Goal: Information Seeking & Learning: Compare options

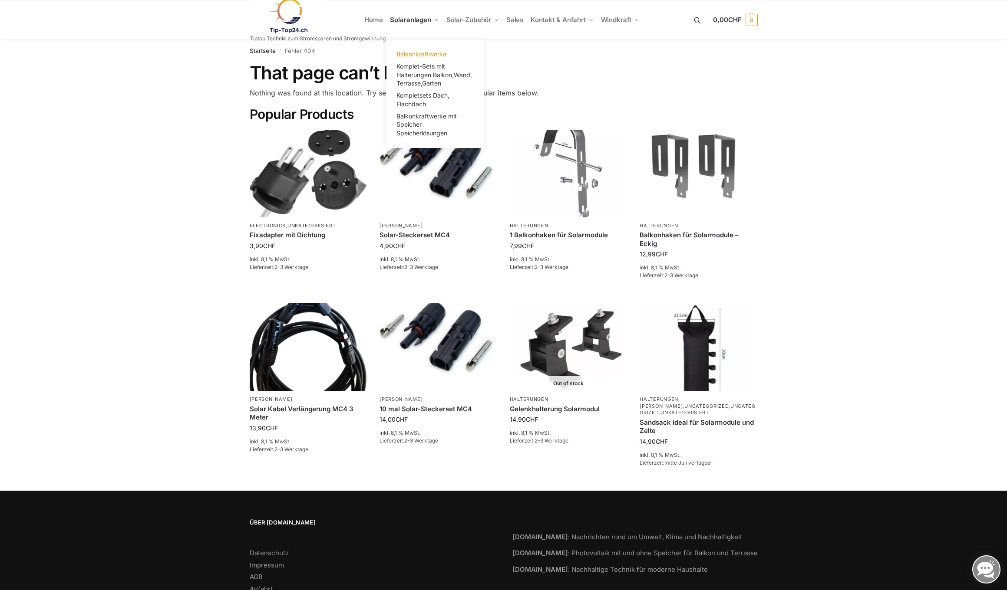
click at [406, 52] on span "Balkonkraftwerke" at bounding box center [421, 53] width 50 height 7
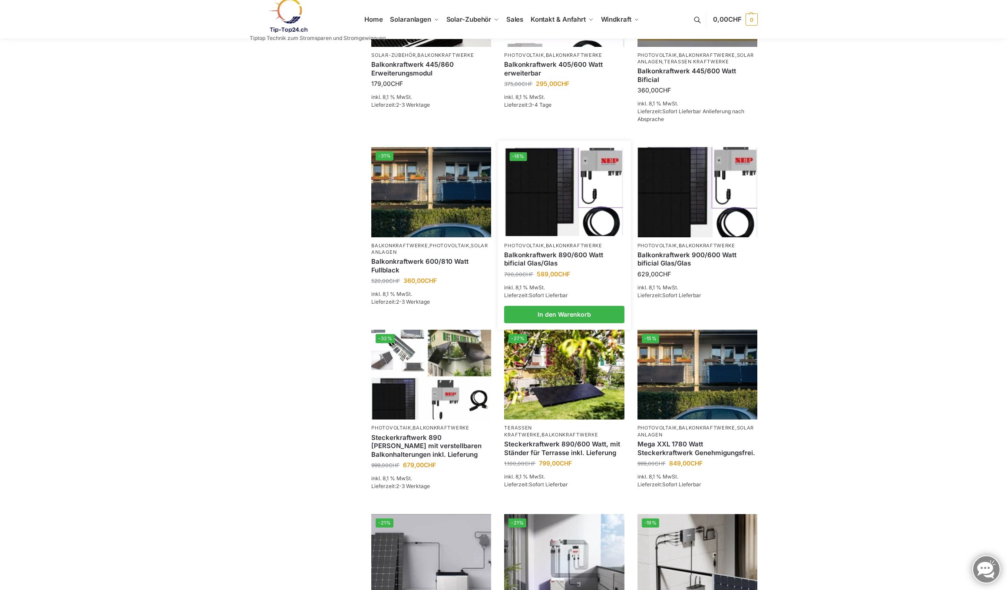
scroll to position [266, 0]
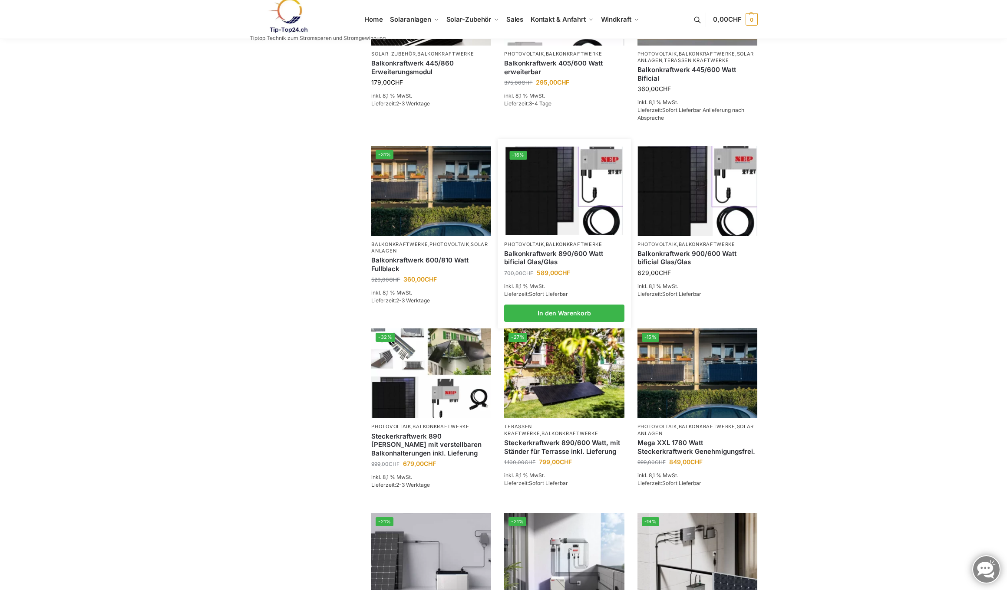
click at [561, 260] on link "Balkonkraftwerk 890/600 Watt bificial Glas/Glas" at bounding box center [564, 258] width 120 height 17
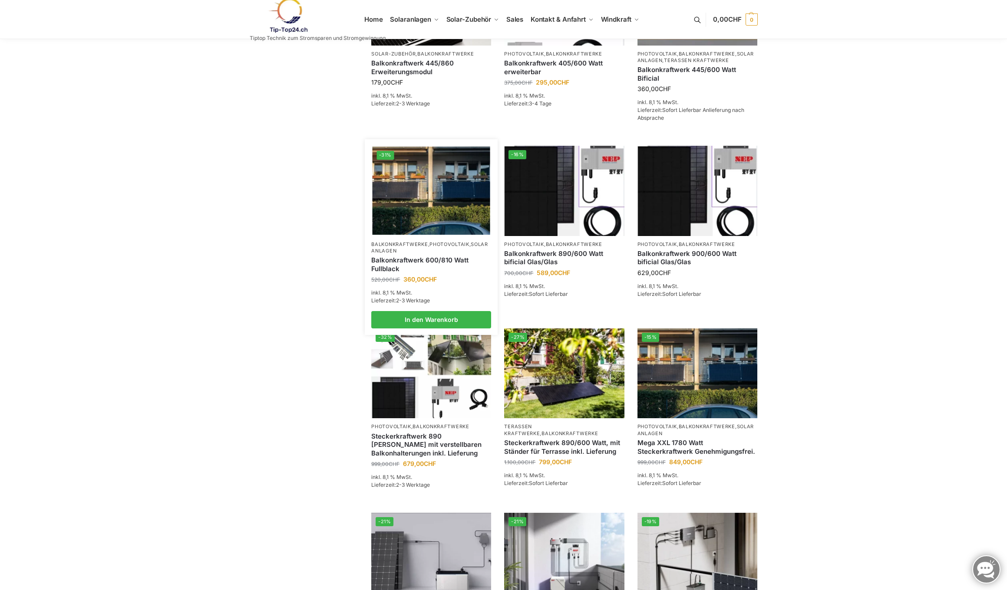
click at [425, 267] on link "Balkonkraftwerk 600/810 Watt Fullblack" at bounding box center [431, 264] width 120 height 17
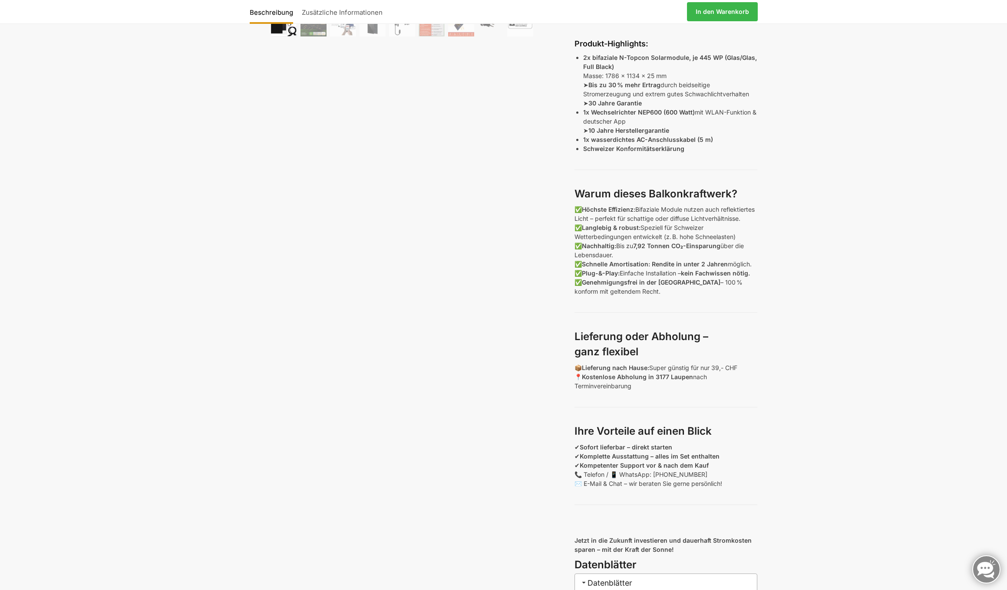
scroll to position [370, 0]
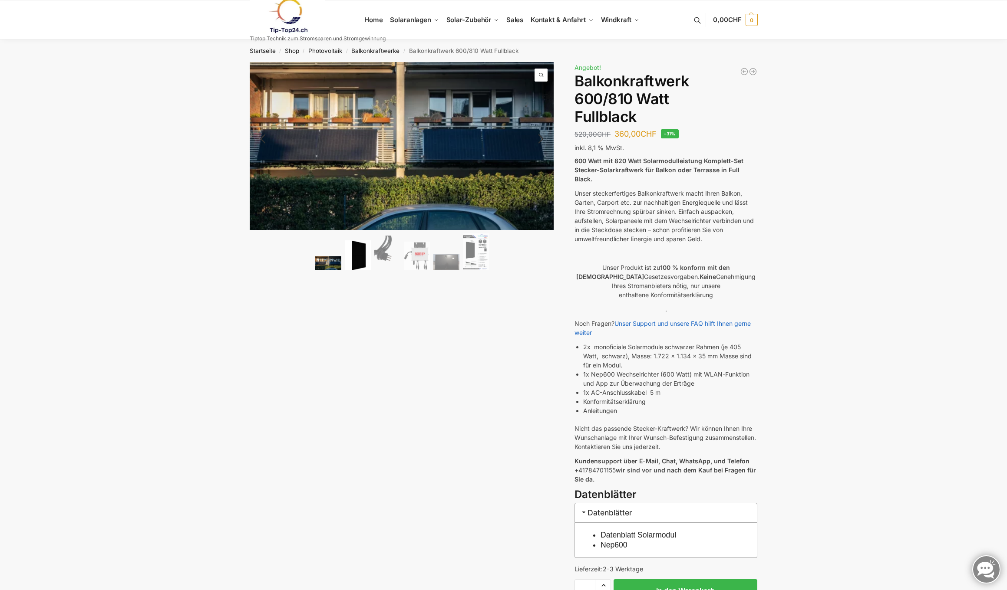
click at [361, 261] on img at bounding box center [358, 256] width 26 height 30
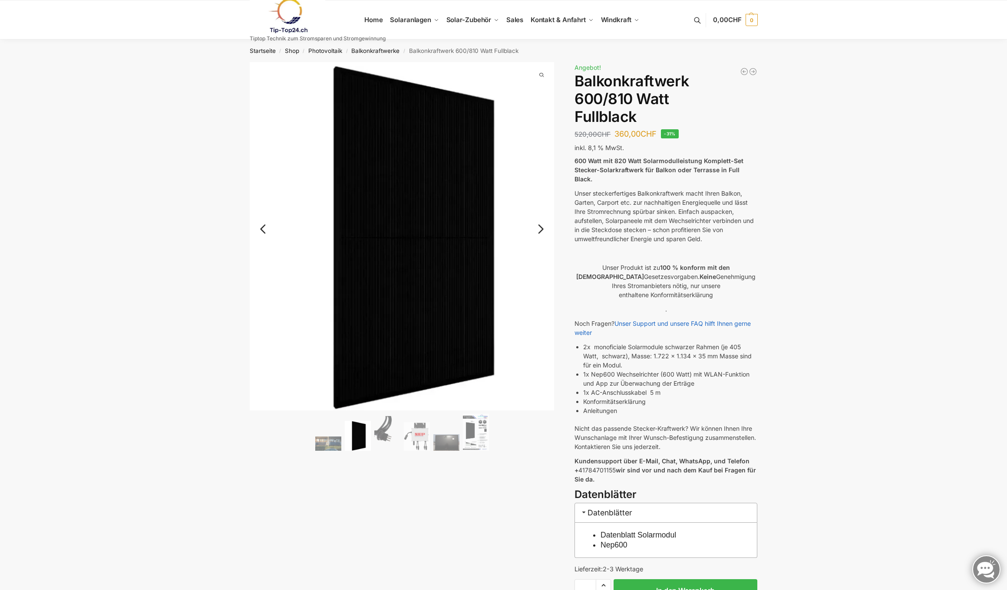
click at [544, 229] on link "Next" at bounding box center [539, 233] width 29 height 9
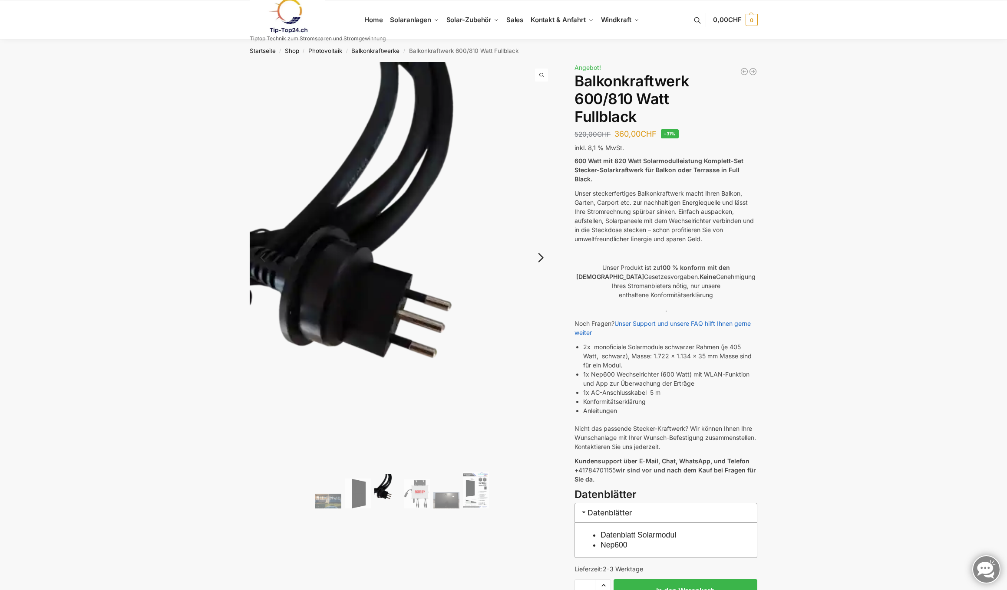
click at [540, 258] on link "Next" at bounding box center [539, 262] width 29 height 9
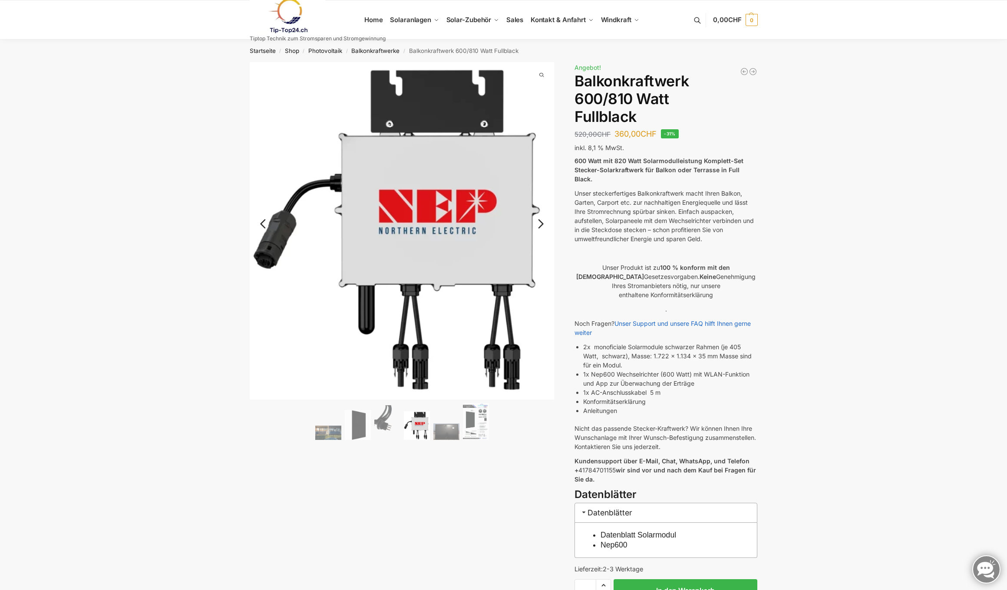
click at [539, 227] on link "Next" at bounding box center [539, 228] width 29 height 9
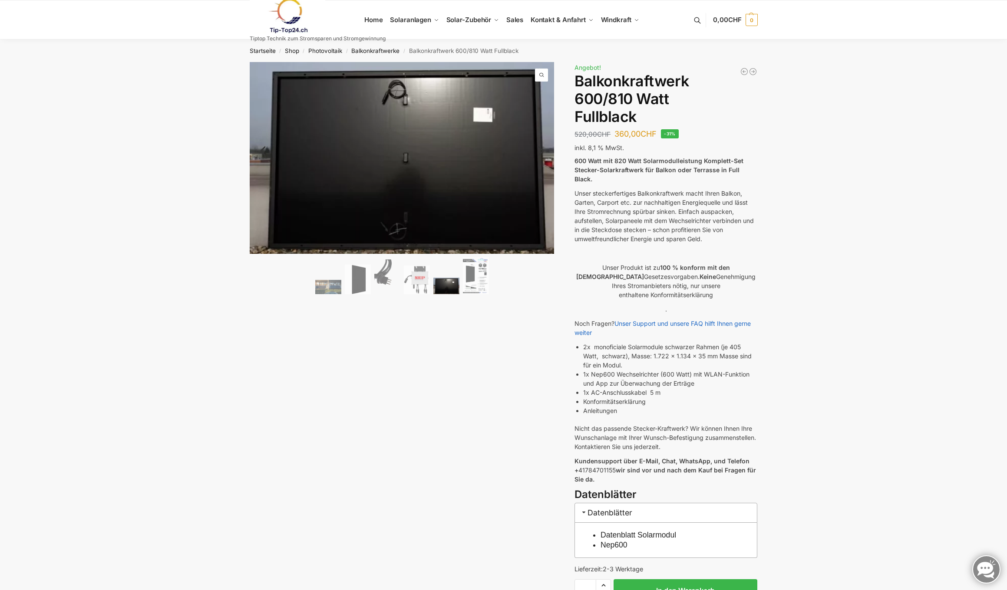
click at [539, 227] on img at bounding box center [423, 171] width 347 height 219
